Goal: Task Accomplishment & Management: Use online tool/utility

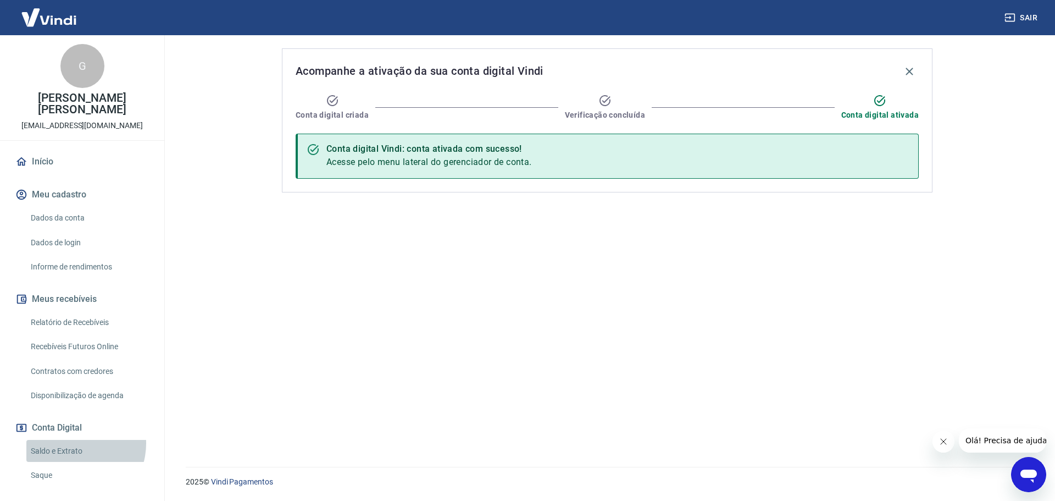
click at [74, 440] on link "Saldo e Extrato" at bounding box center [88, 451] width 125 height 23
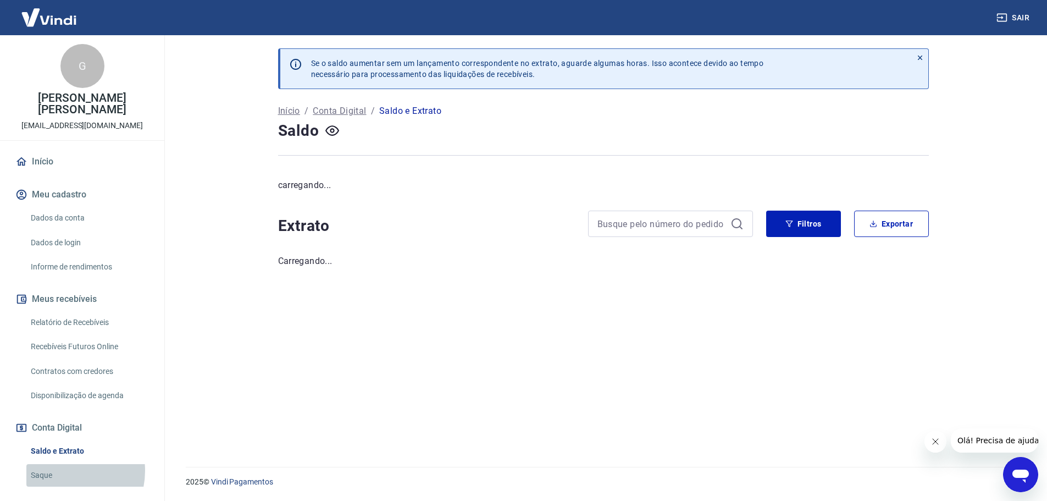
click at [62, 464] on link "Saque" at bounding box center [88, 475] width 125 height 23
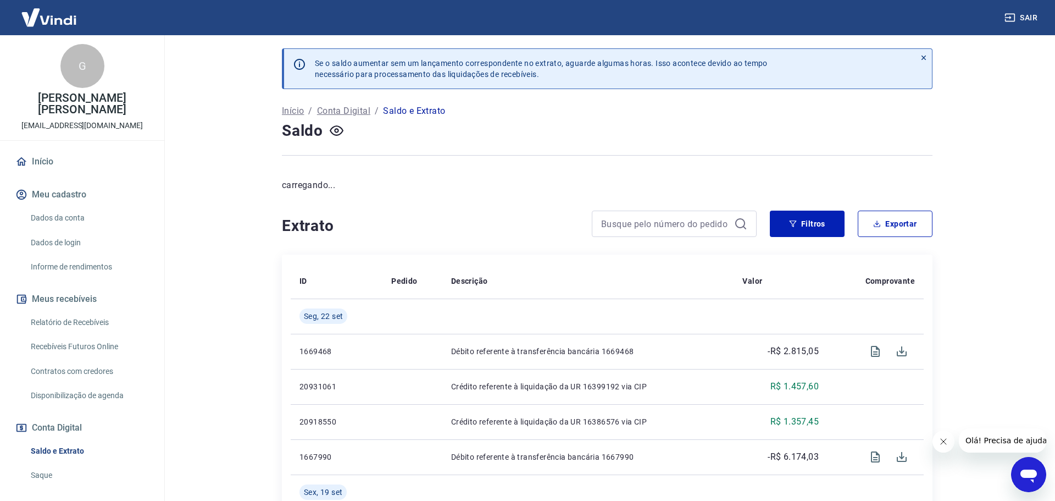
click at [62, 464] on link "Saque" at bounding box center [88, 475] width 125 height 23
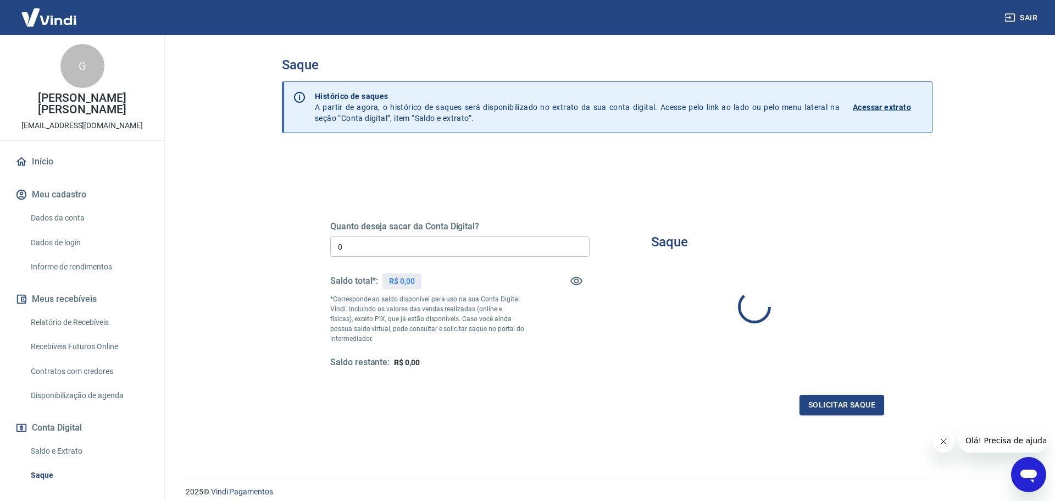
type input "R$ 0,00"
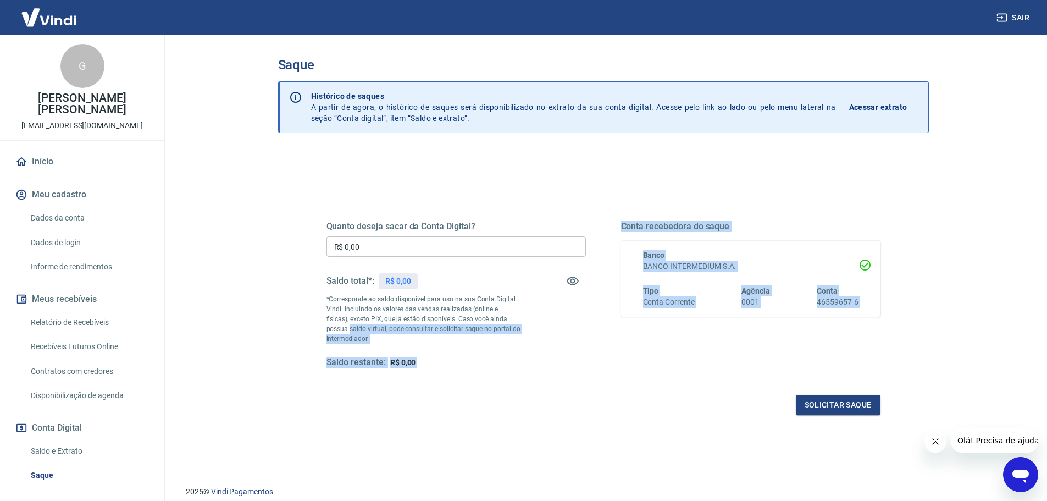
drag, startPoint x: 518, startPoint y: 376, endPoint x: 322, endPoint y: 331, distance: 201.2
click at [322, 331] on div "Quanto deseja sacar da Conta Digital? R$ 0,00 ​ Saldo total*: R$ 0,00 *Correspo…" at bounding box center [603, 301] width 581 height 256
click at [340, 328] on p "*Corresponde ao saldo disponível para uso na sua Conta Digital Vindi. Incluindo…" at bounding box center [424, 318] width 195 height 49
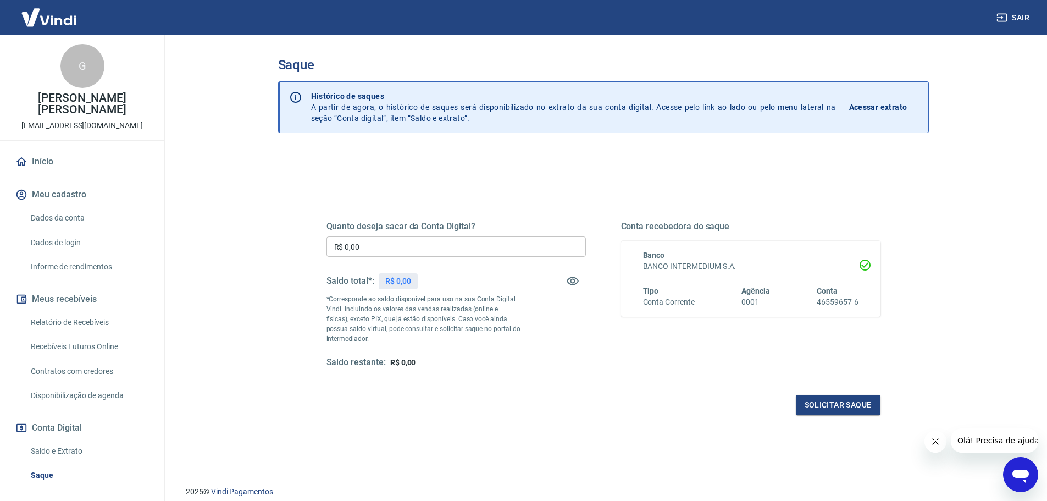
click at [73, 441] on link "Saldo e Extrato" at bounding box center [88, 451] width 125 height 23
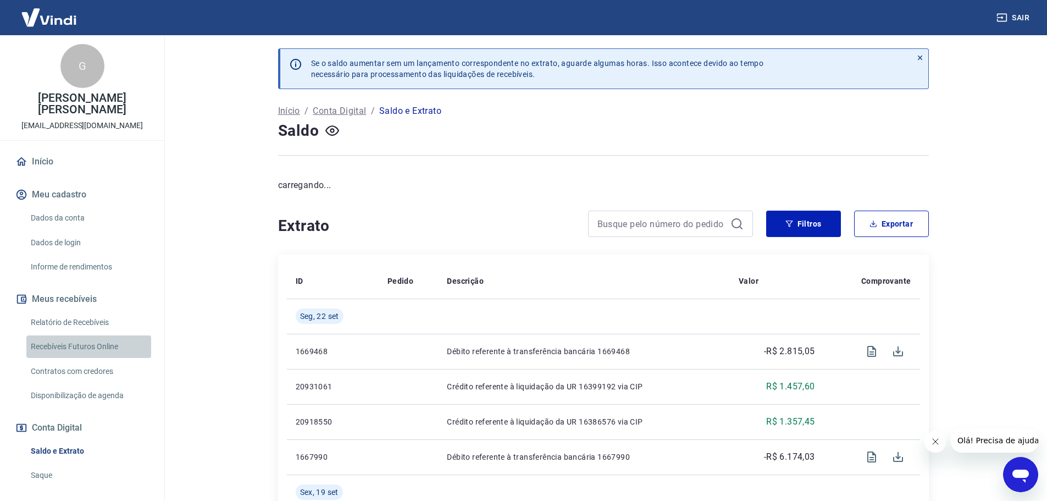
click at [97, 335] on link "Recebíveis Futuros Online" at bounding box center [88, 346] width 125 height 23
